Goal: Task Accomplishment & Management: Use online tool/utility

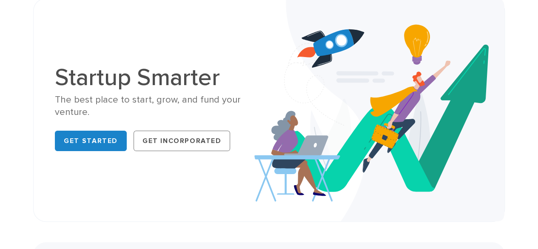
scroll to position [39, 0]
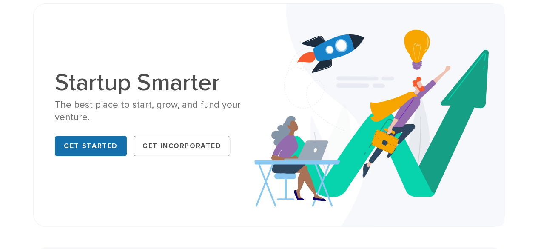
click at [111, 140] on link "Get Started" at bounding box center [91, 146] width 72 height 20
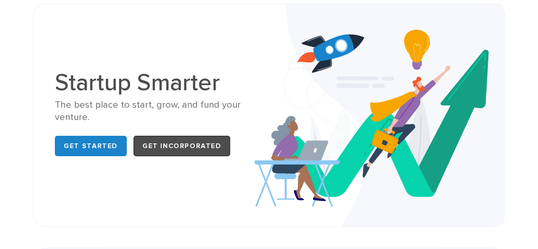
click at [192, 145] on link "Get Incorporated" at bounding box center [181, 146] width 97 height 20
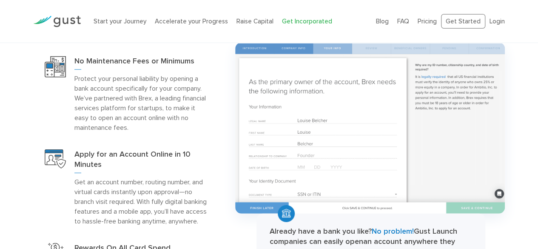
scroll to position [1058, 0]
